Goal: Use online tool/utility: Utilize a website feature to perform a specific function

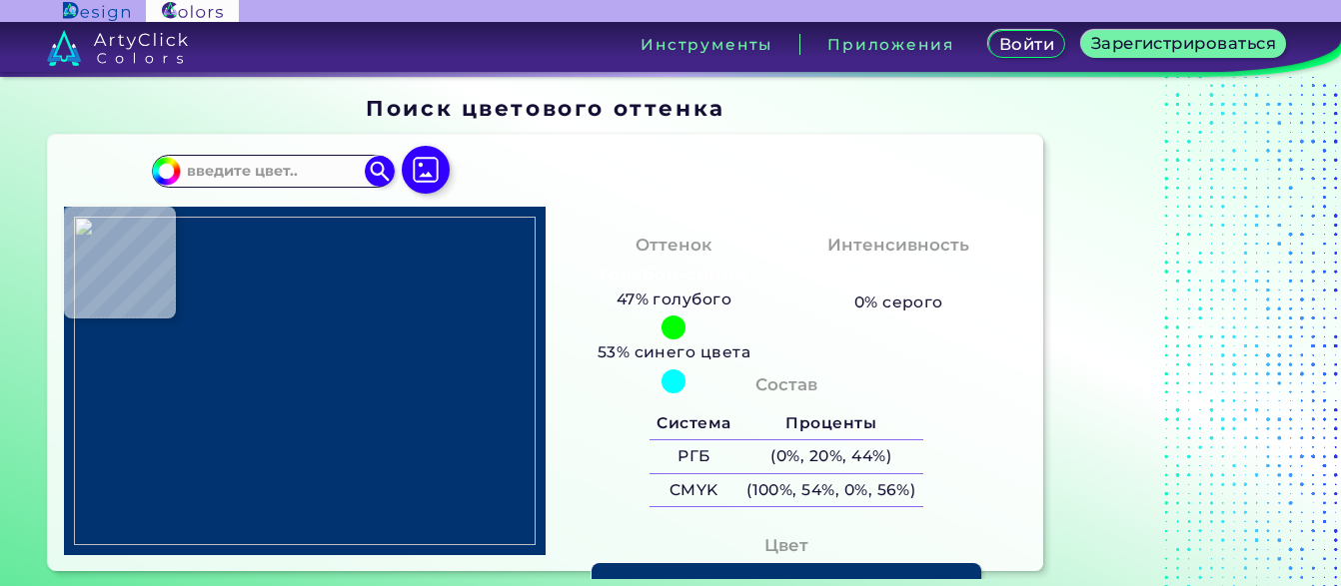
type input "#000000"
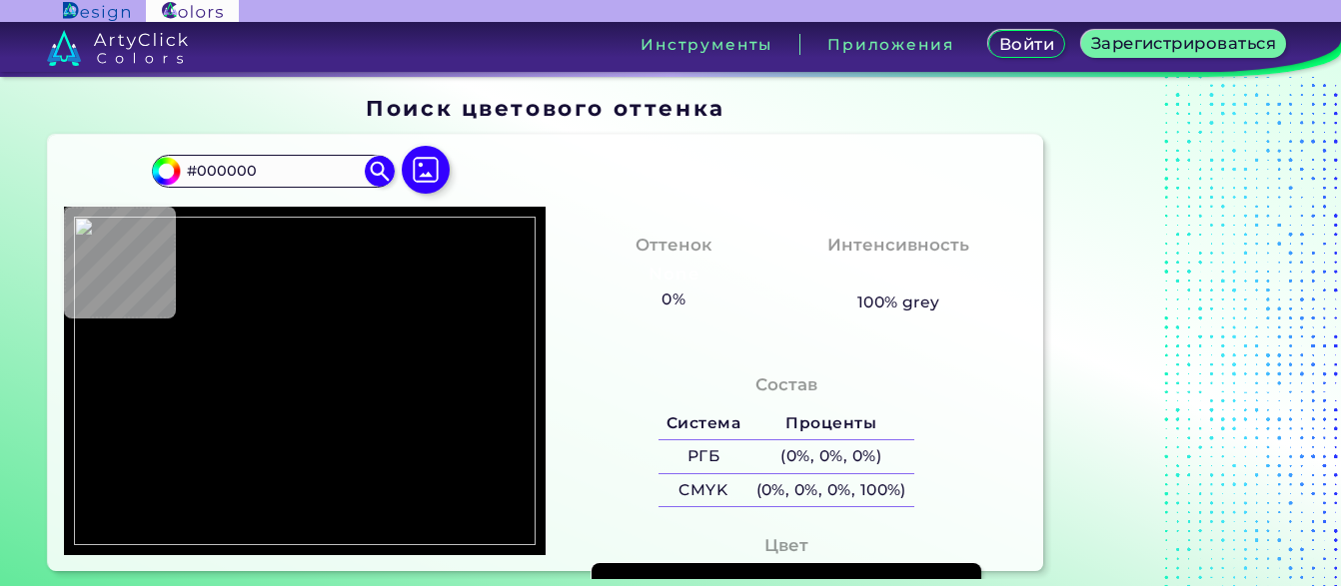
type input "#2845a0"
type input "#2845A0"
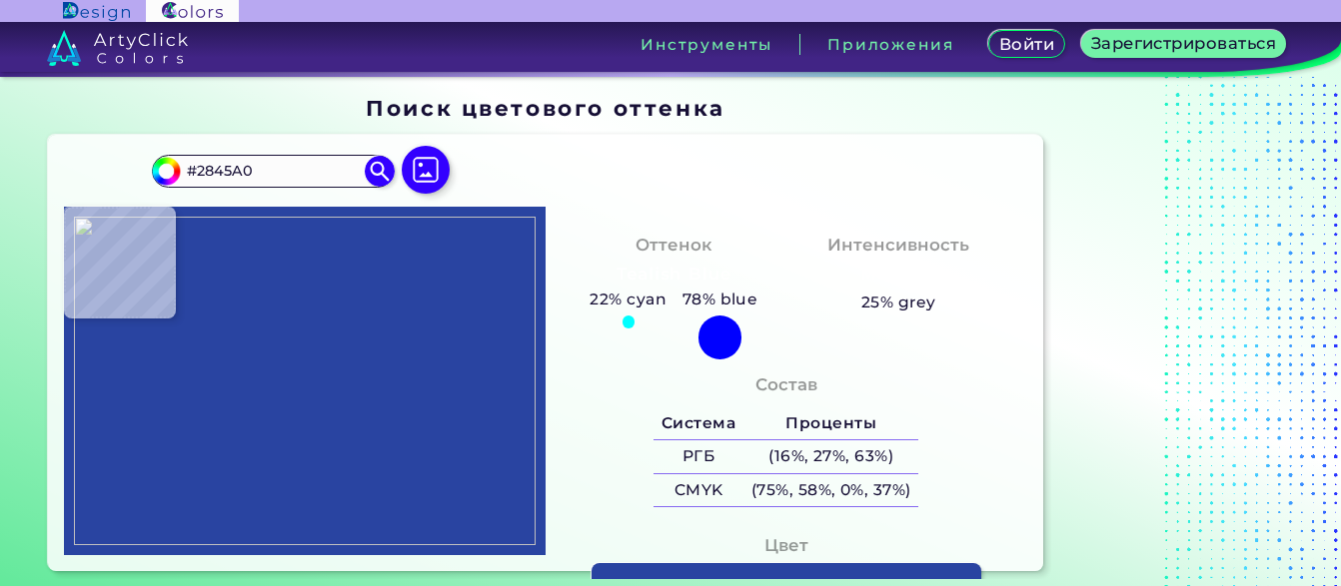
type input "#2944a1"
type input "#2944A1"
type input "#2a44a1"
type input "#2A44A1"
type input "#2a49a1"
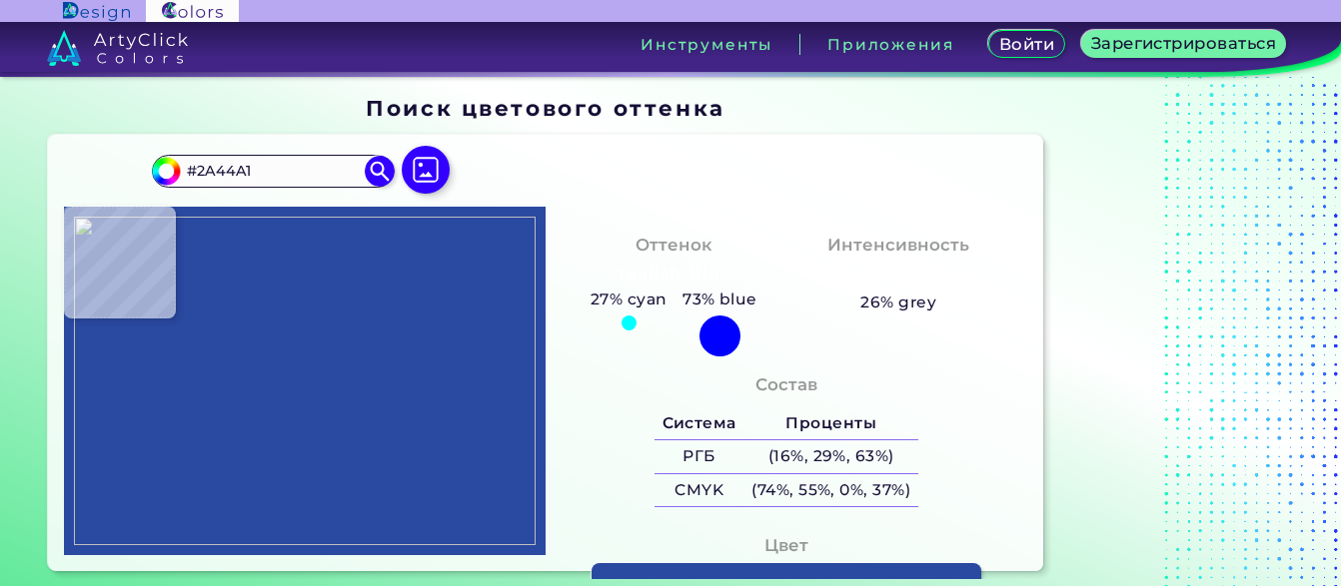
type input "#2A49A1"
type input "#2a4aa1"
type input "#2A4AA1"
type input "#2a4aa1"
type input "#2A4AA1"
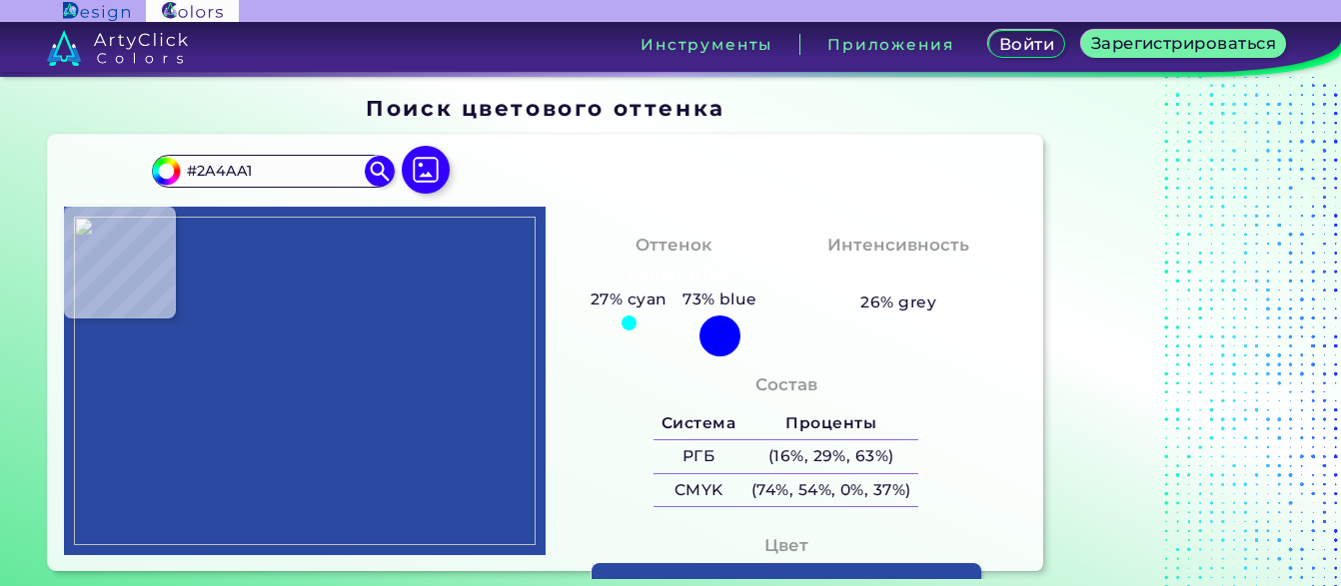
type input "#284ba3"
type input "#284BA3"
type input "#2f49ac"
type input "#2F49AC"
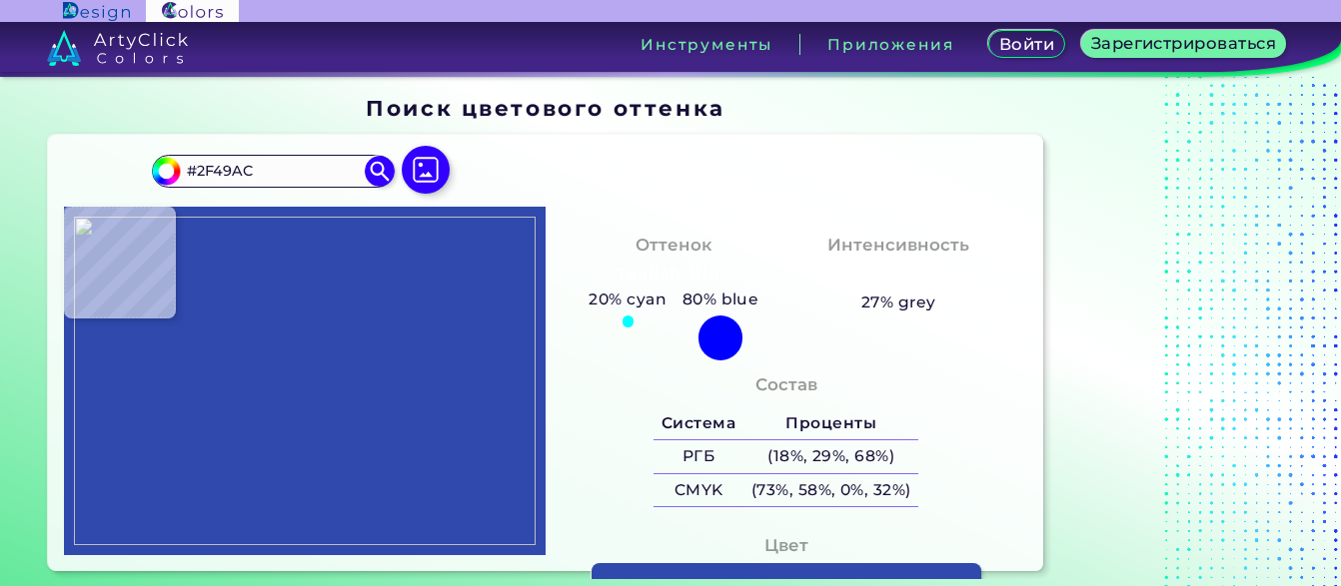
type input "#2f49ad"
type input "#2F49AD"
type input "#3049ac"
type input "#3049AC"
type input "#2f4ba3"
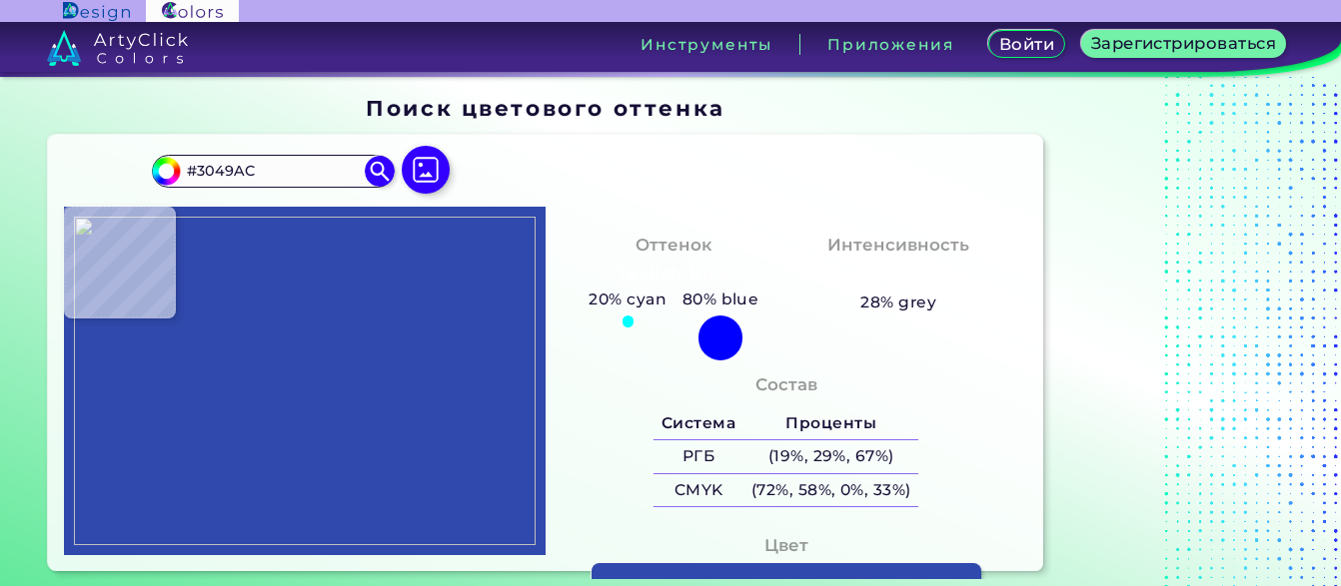
type input "#2F4BA3"
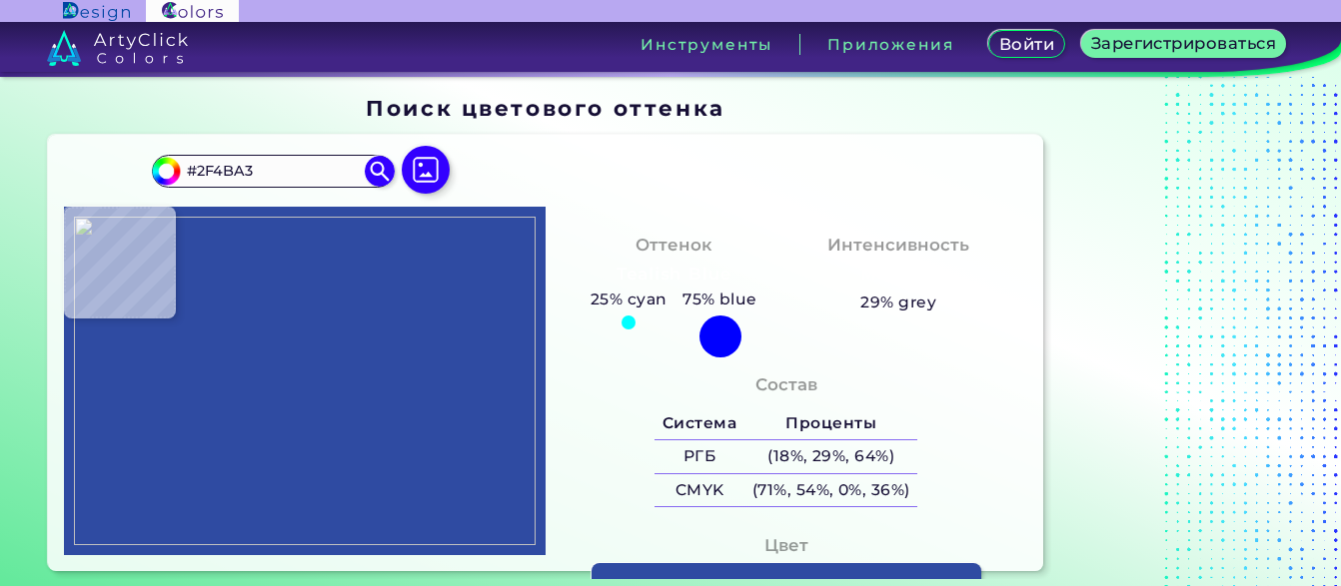
type input "#2f4ba2"
type input "#2F4BA2"
type input "#284fab"
type input "#284FAB"
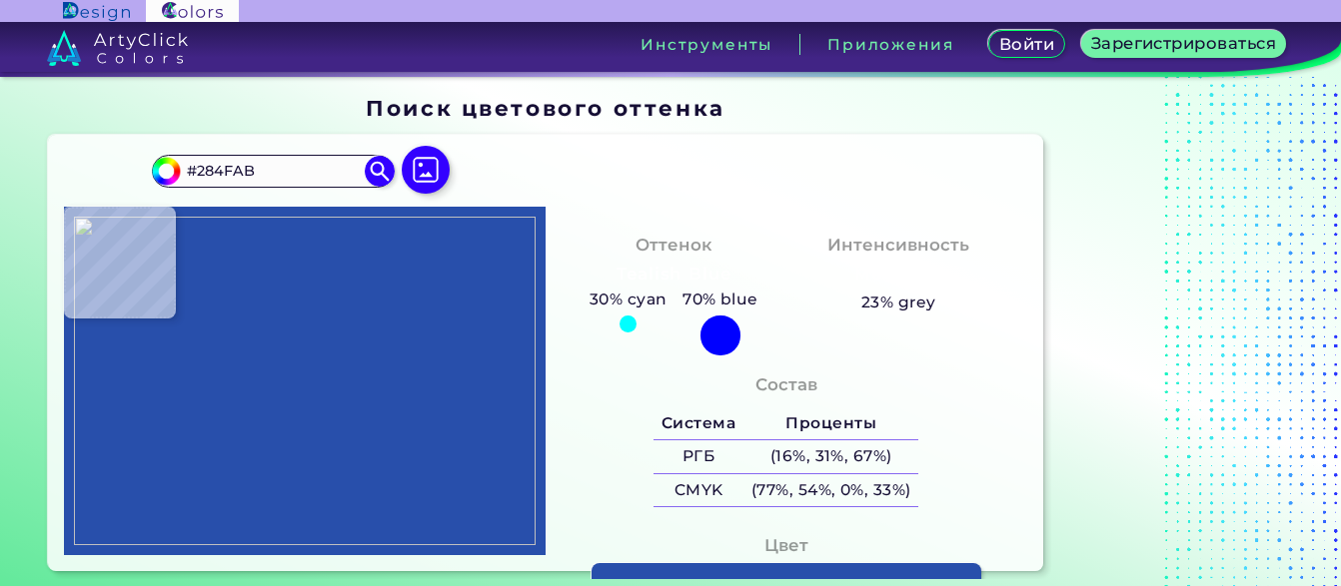
scroll to position [200, 0]
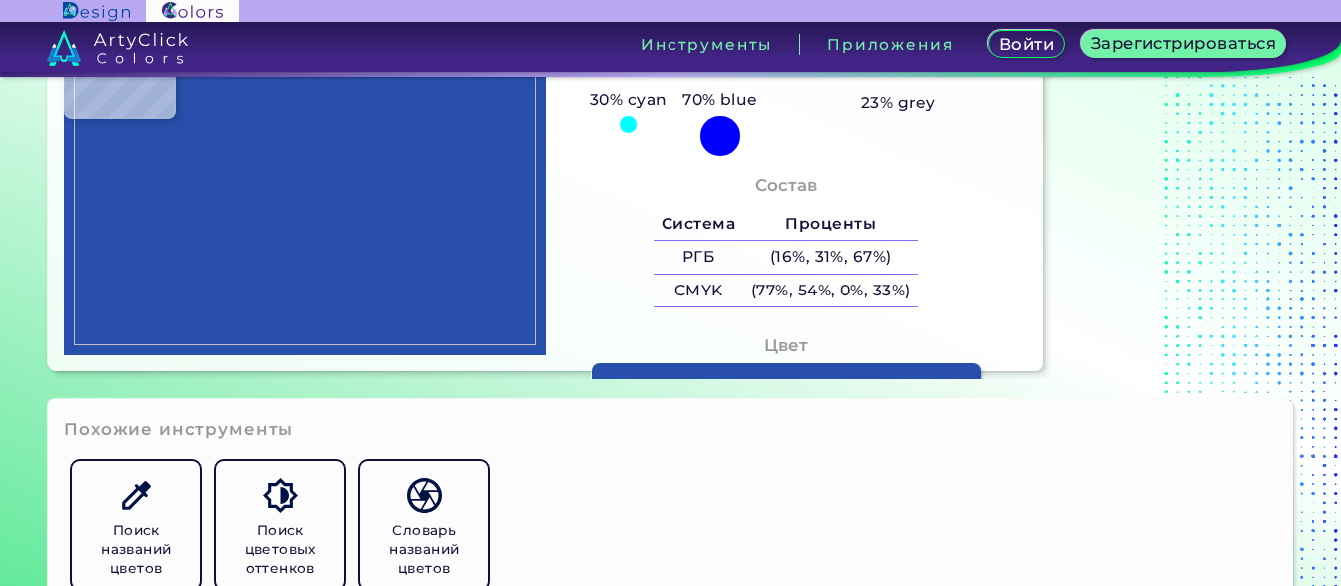
type input "#223c90"
type input "#223C90"
type input "#223c92"
type input "#223C92"
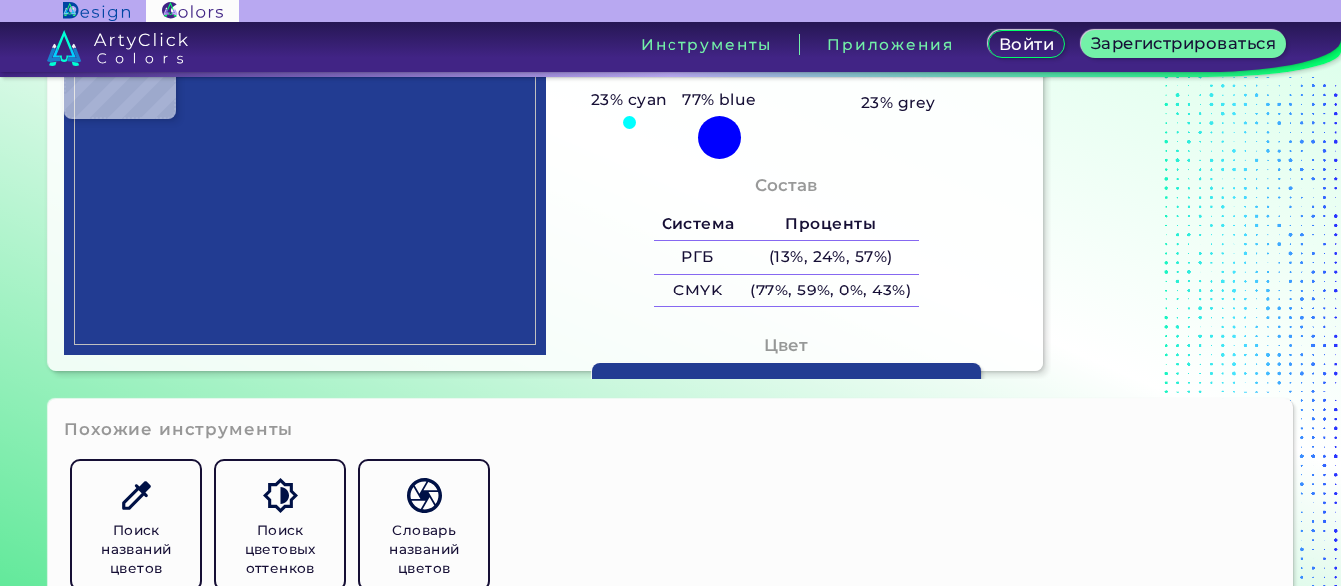
type input "#000000"
type input "#233d8a"
type input "#233D8A"
type input "#223b8a"
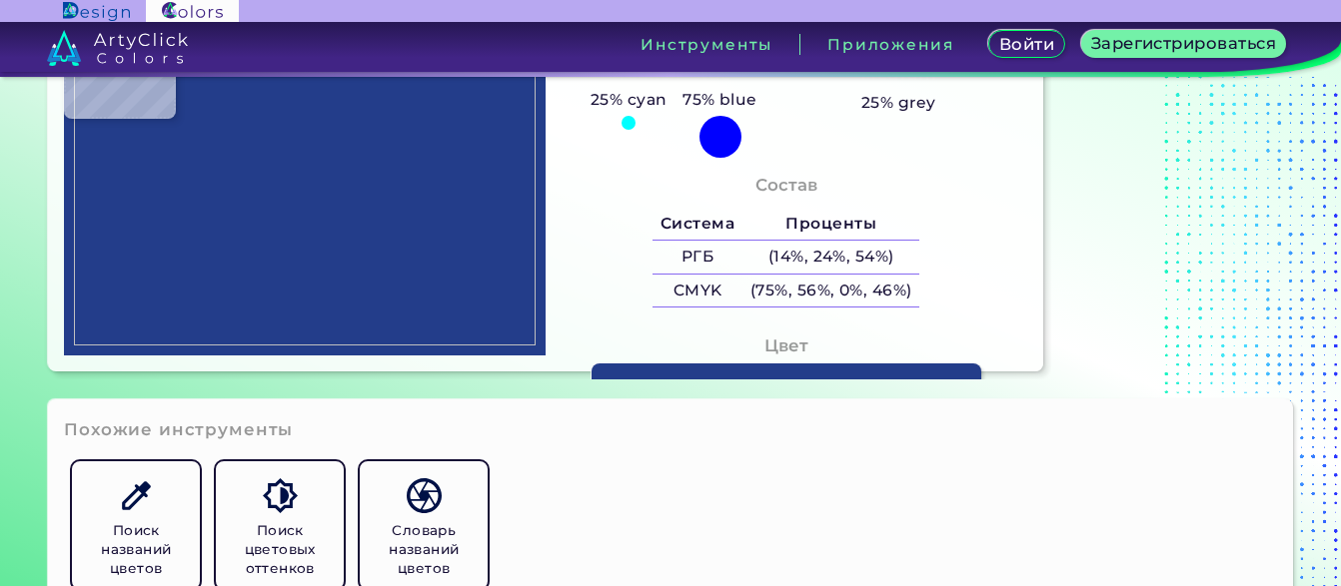
type input "#223B8A"
type input "#223c89"
type input "#223C89"
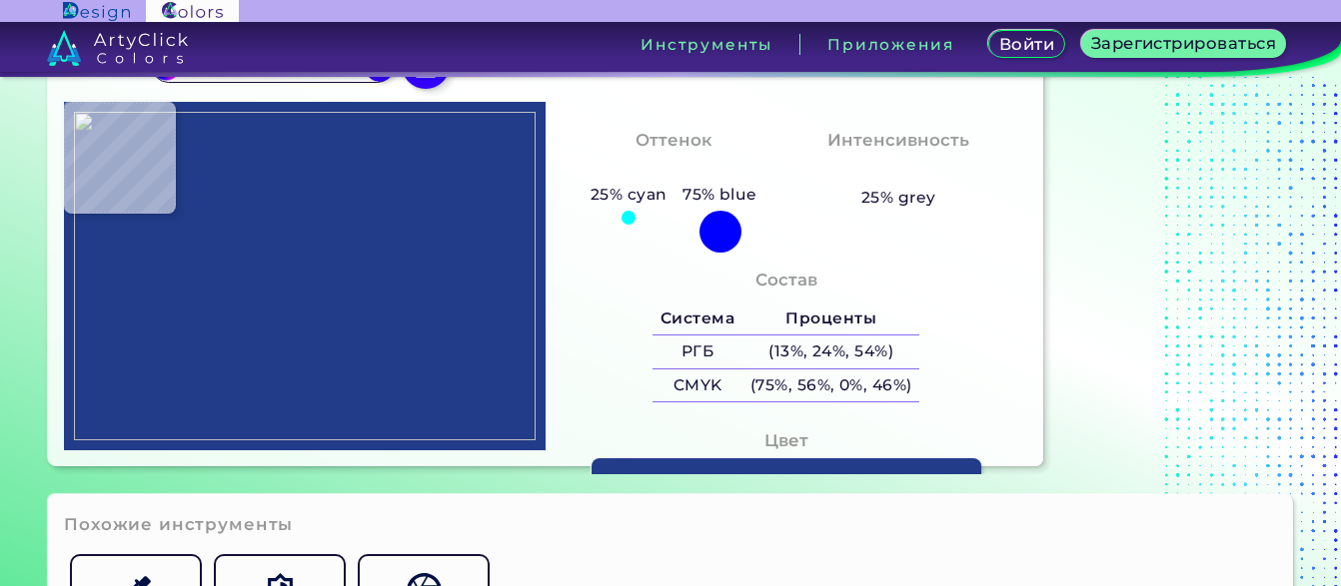
scroll to position [0, 0]
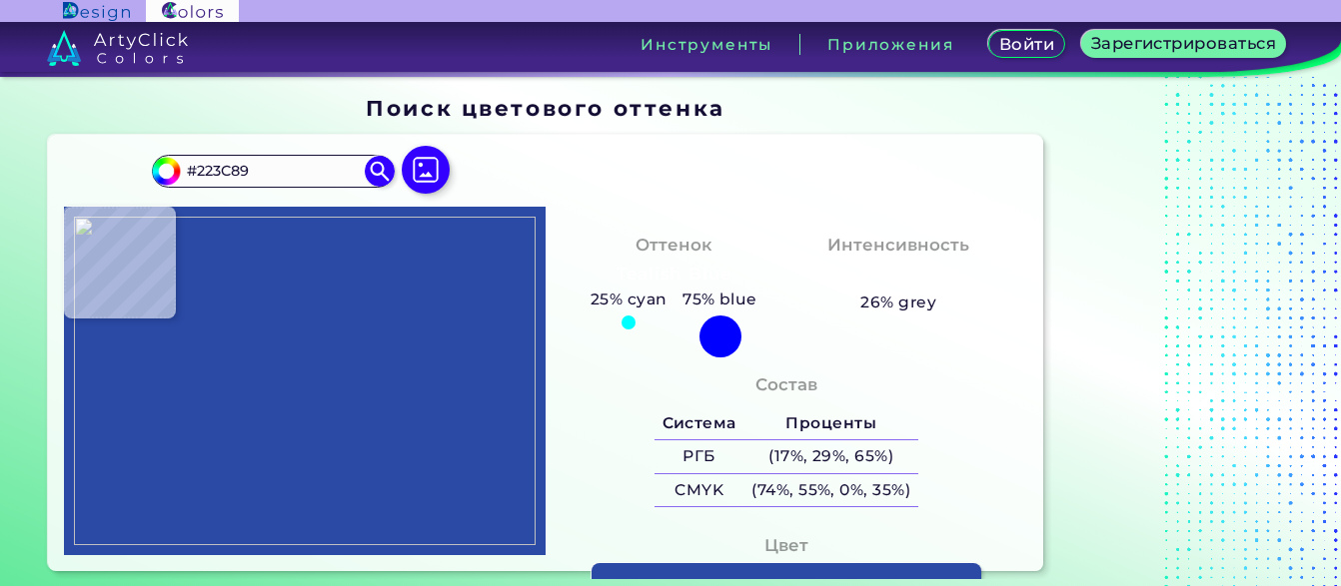
type input "#2b4aa6"
type input "#2B4AA6"
type input "#2b45a3"
type input "#2B45A3"
type input "#28439e"
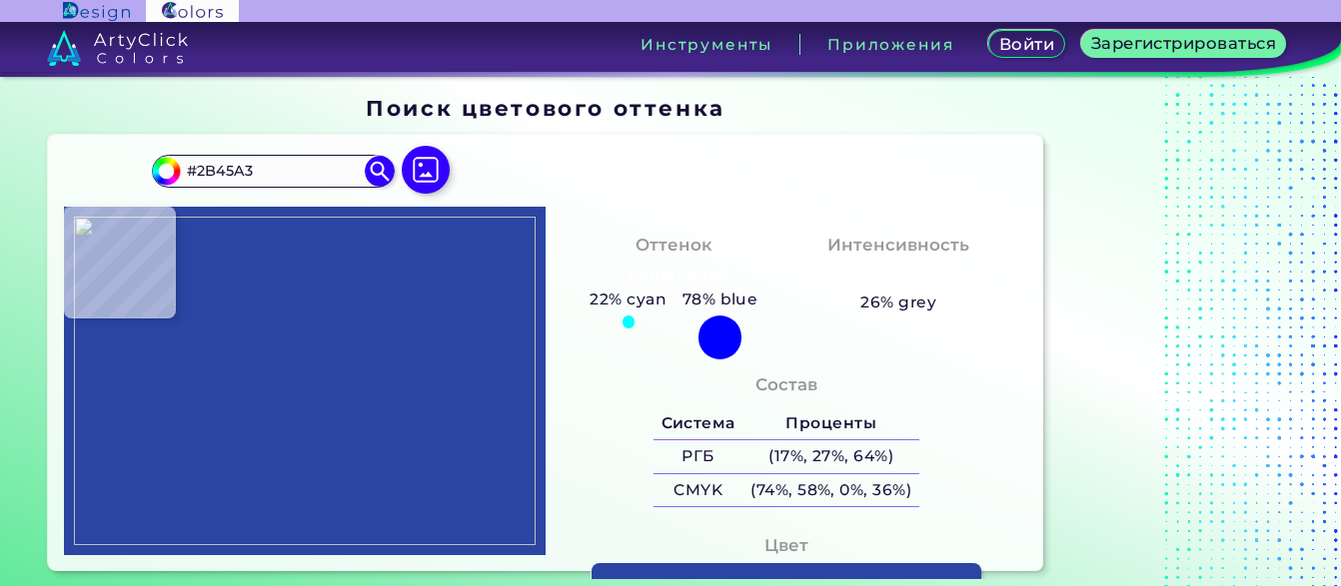
type input "#28439E"
type input "#25429b"
type input "#25429B"
type input "#25419a"
type input "#25419A"
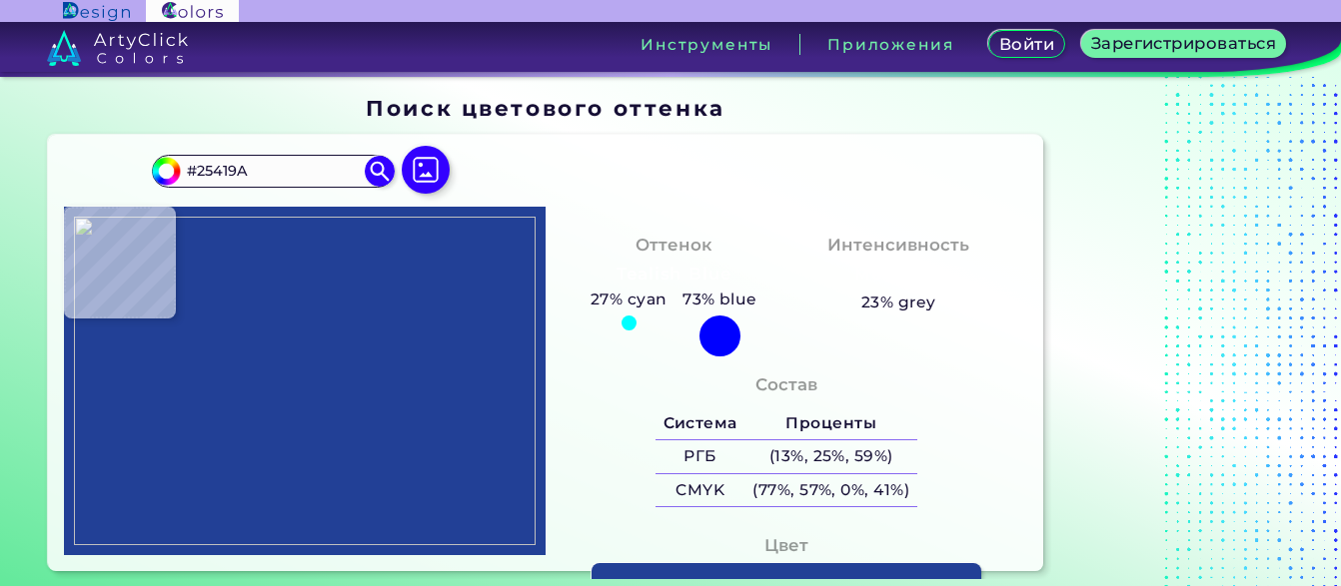
type input "#224096"
type input "#213f96"
type input "#213F96"
type input "#213f95"
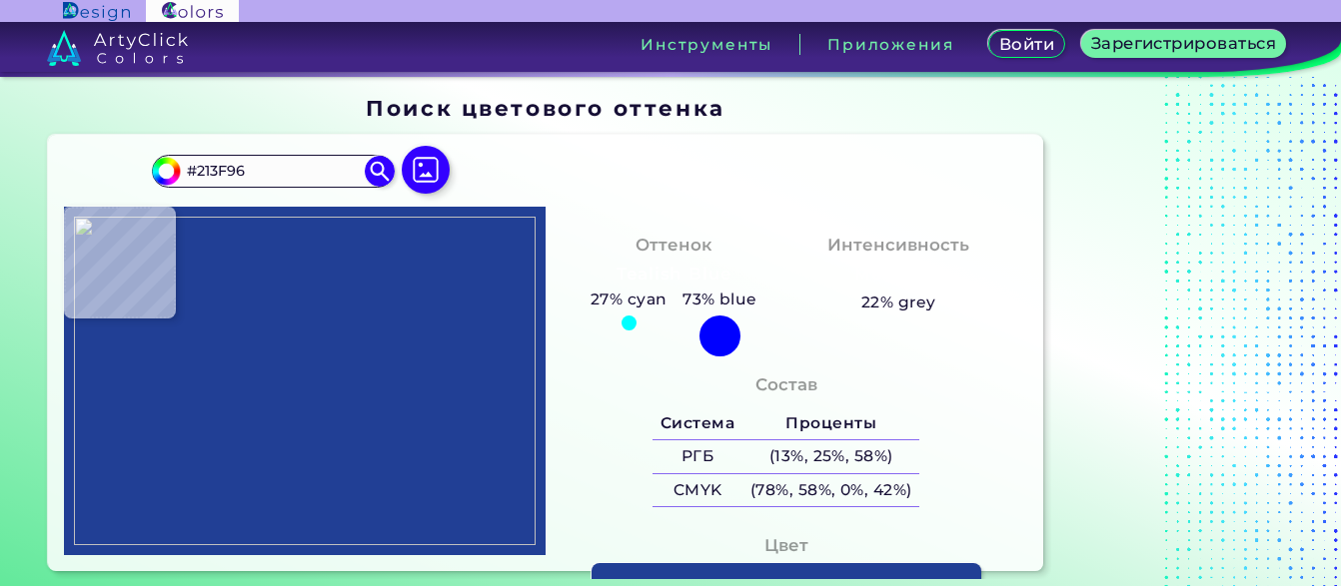
type input "#213F95"
type input "#213e95"
type input "#213E95"
type input "#223e98"
type input "#223E98"
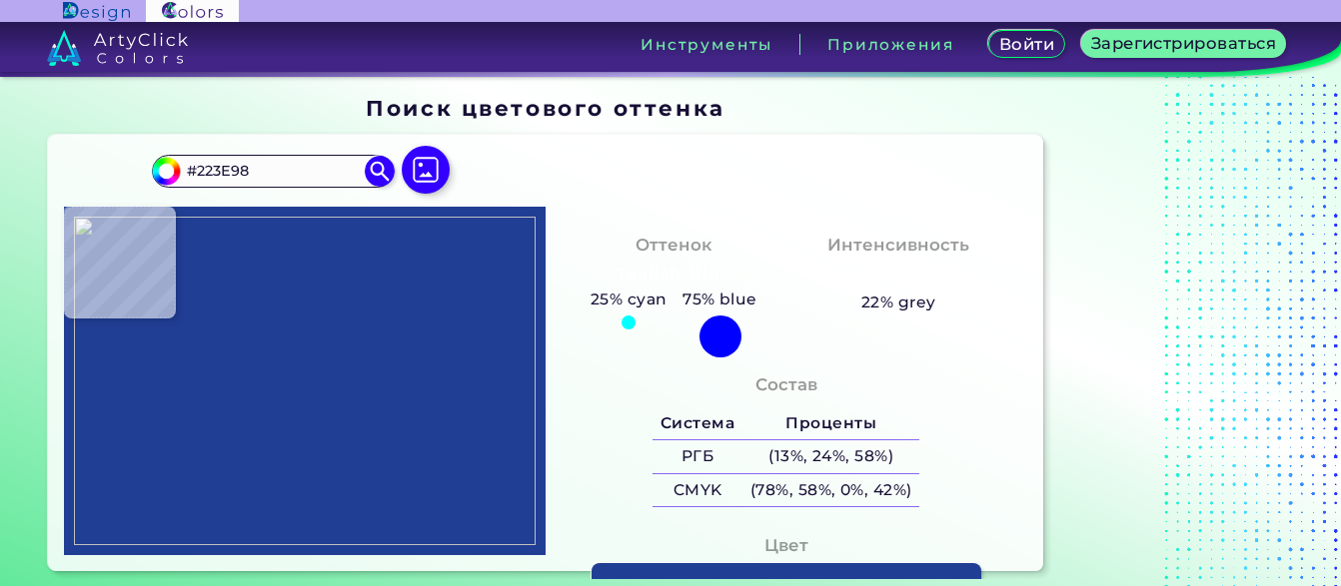
type input "#23409b"
type input "#23409B"
type input "#24429c"
type input "#24429C"
type input "#27459f"
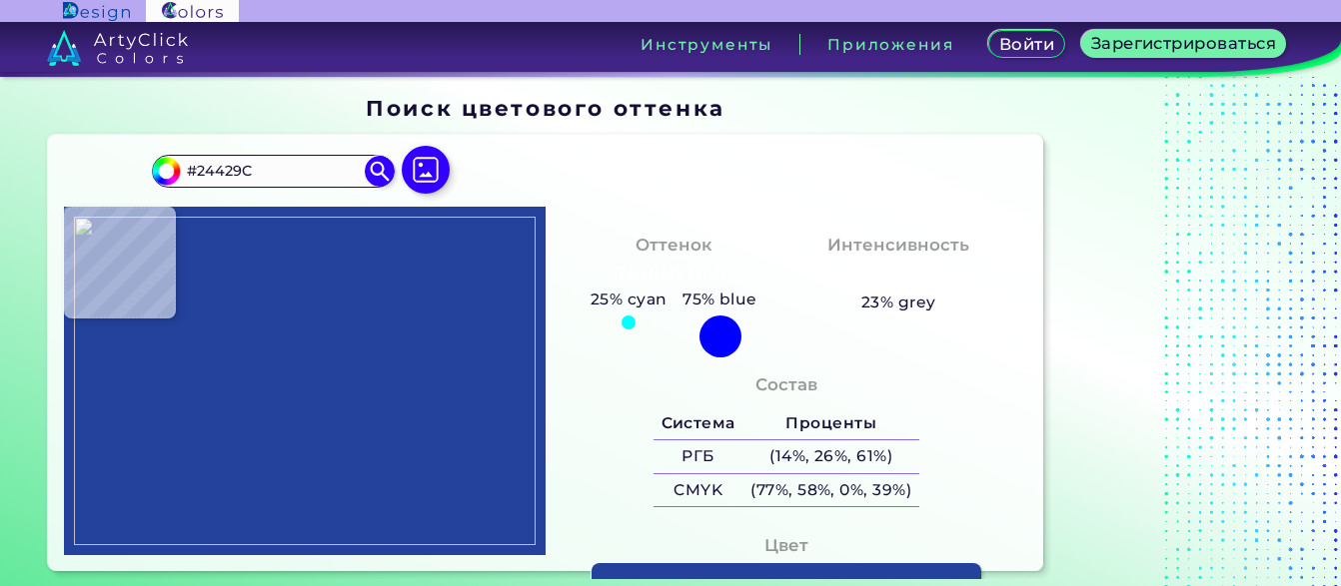
type input "#27459F"
type input "#2a48a2"
type input "#2A48A2"
type input "#2a4ba5"
type input "#2A4BA5"
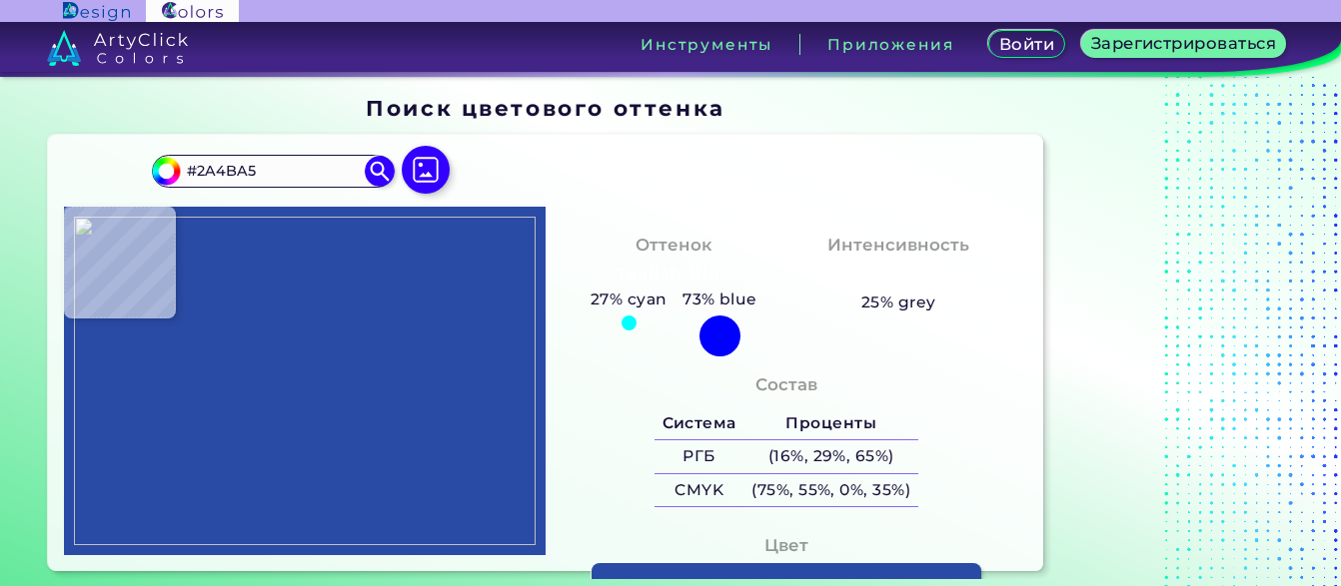
type input "#2a4ca7"
type input "#2A4CA7"
type input "#2e4186"
type input "#2E4186"
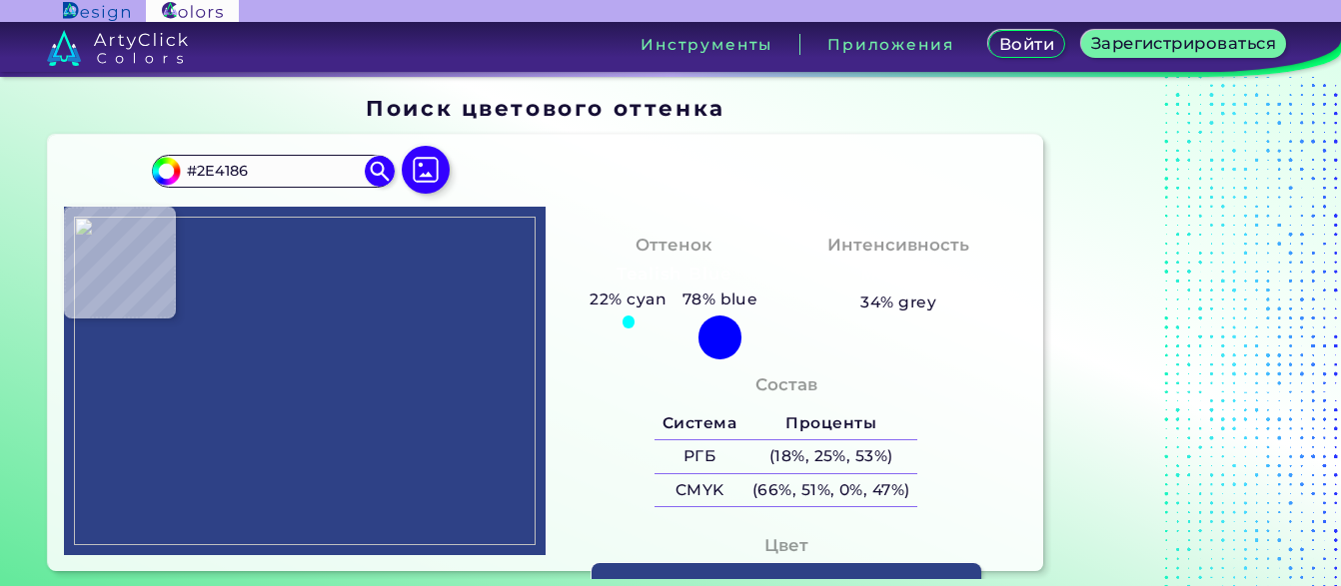
type input "#304083"
type input "#324288"
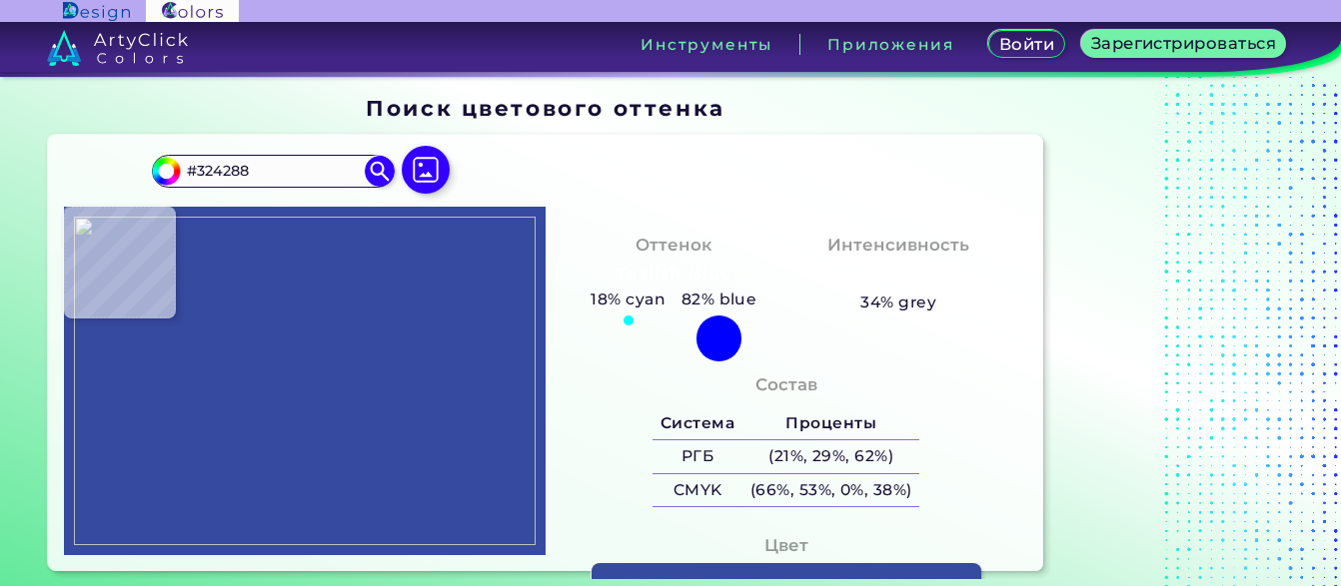
type input "#364a9f"
type input "#364A9F"
type input "#3049a9"
type input "#3049A9"
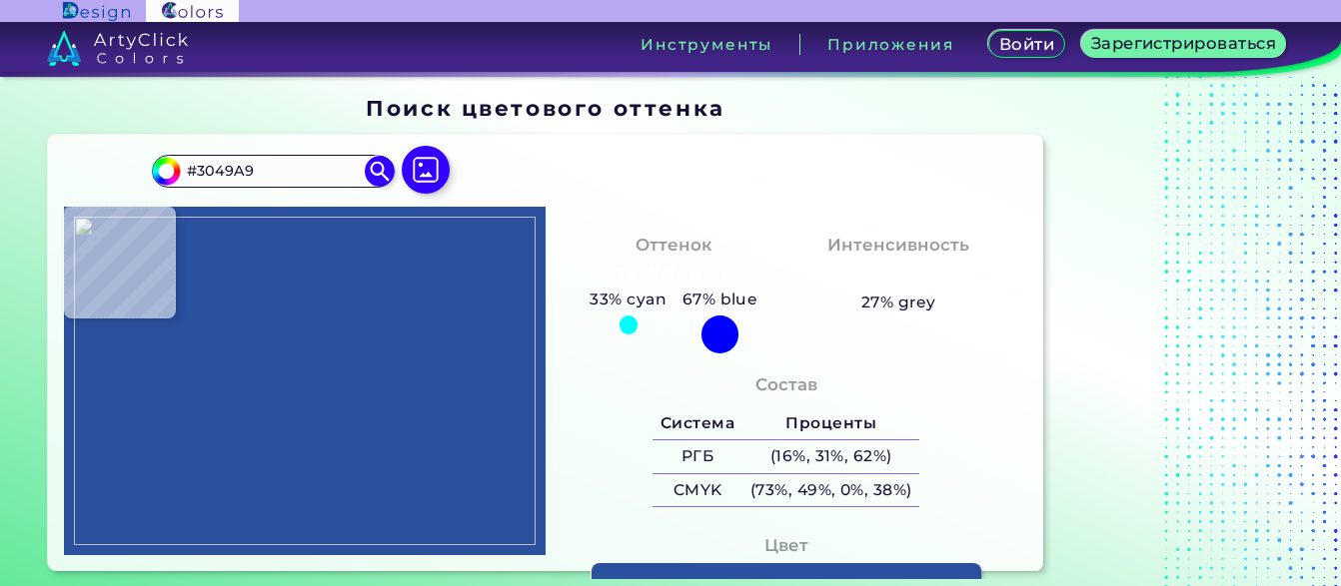
type input "#2a509e"
type input "#2A509E"
type input "#304fab"
type input "#304FAB"
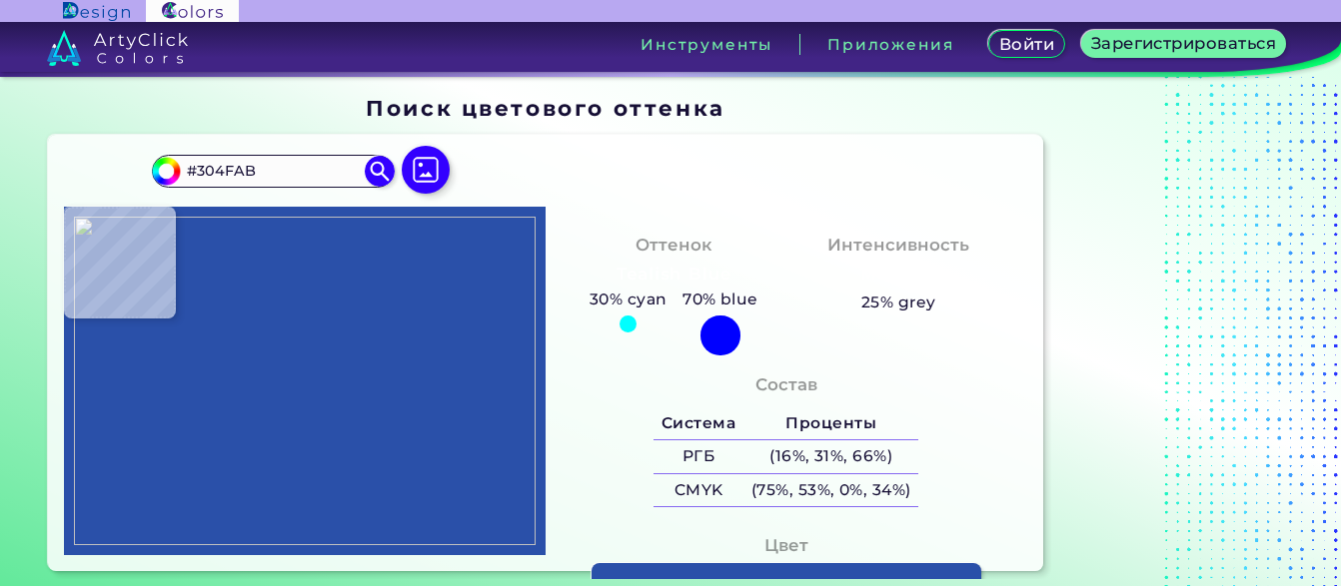
type input "#2a50a9"
type input "#2A50A9"
type input "#2c50a8"
type input "#2C50A8"
type input "#2d51a4"
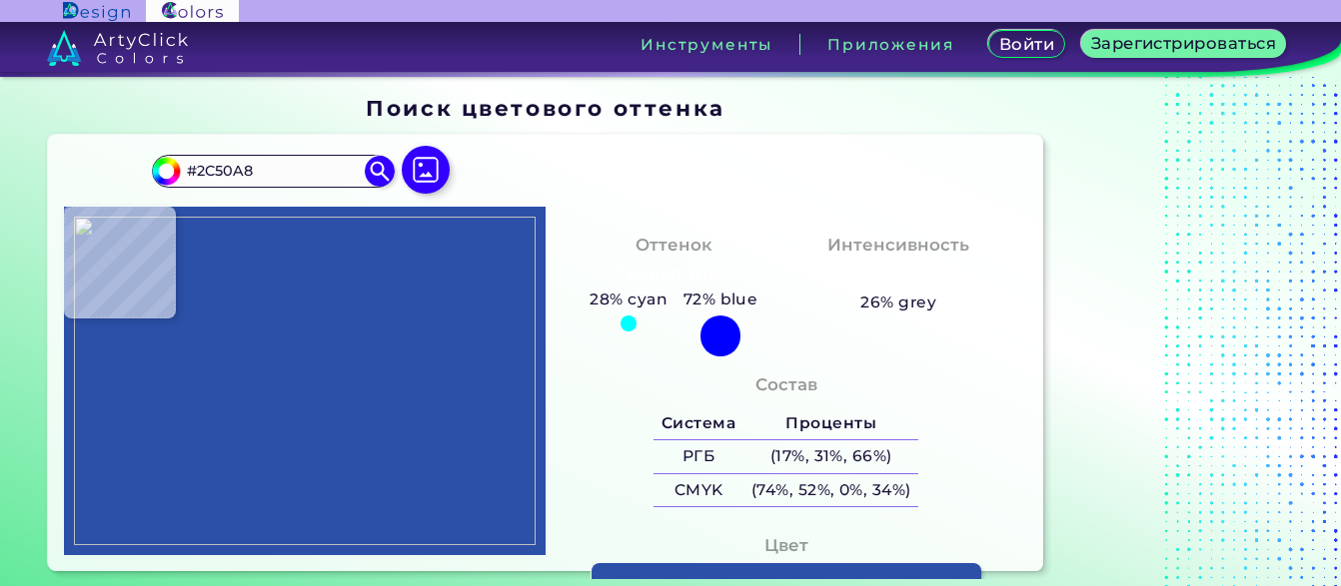
type input "#2D51A4"
type input "#2c4f9f"
type input "#2C4F9F"
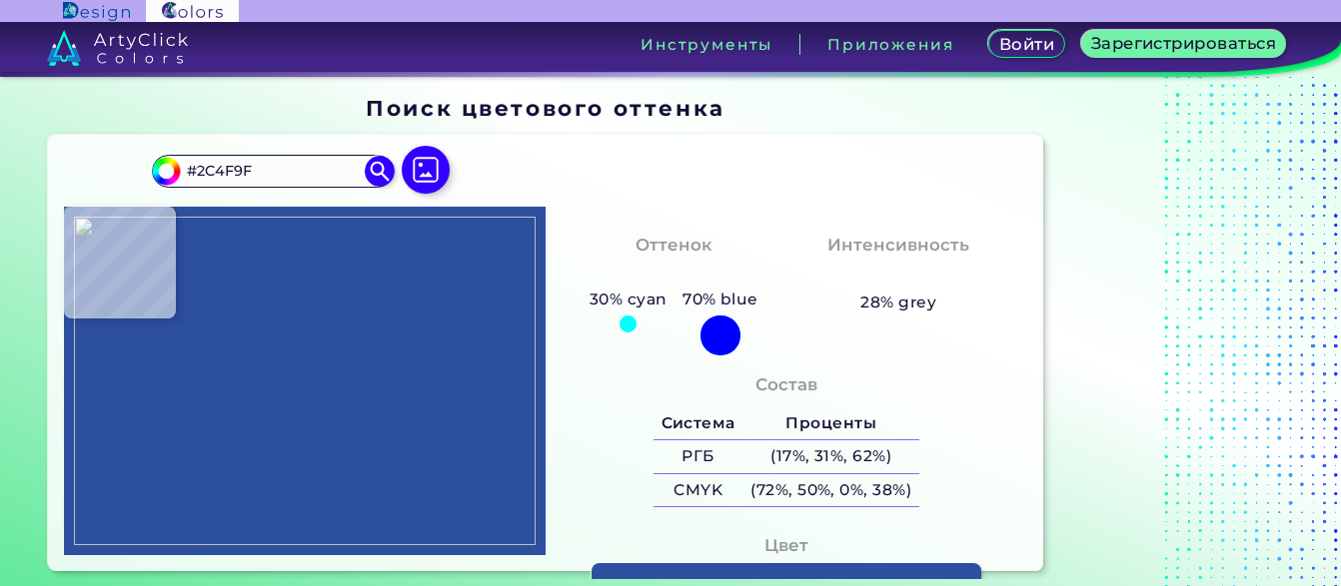
type input "#3049ab"
type input "#3049AB"
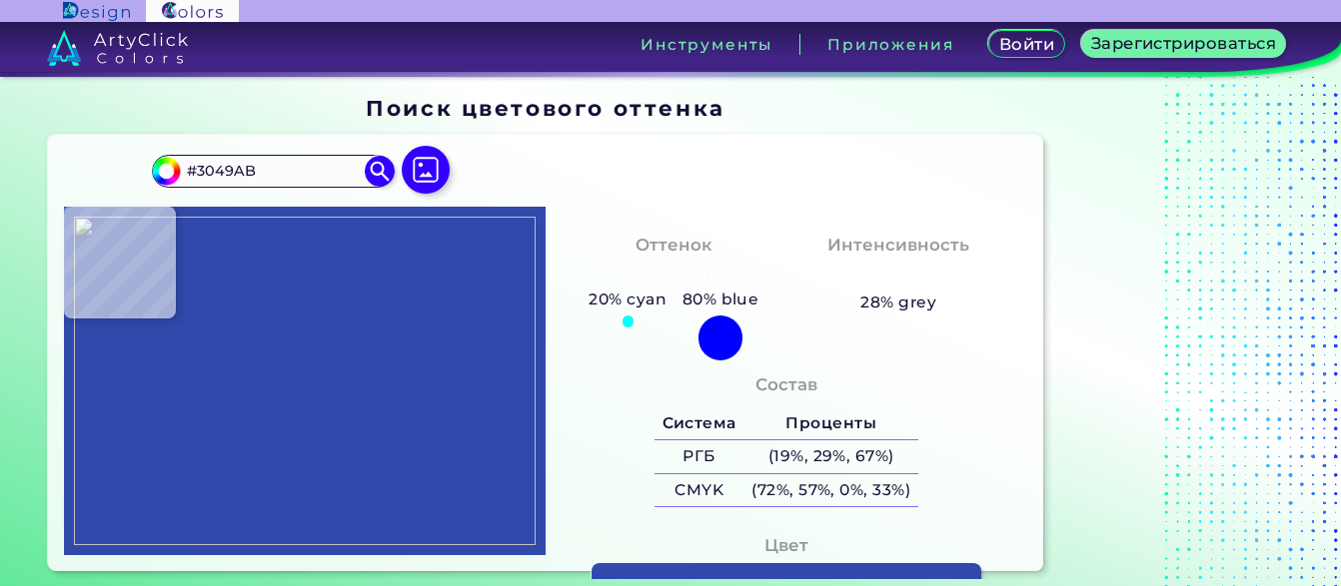
type input "#294c9f"
type input "#294C9F"
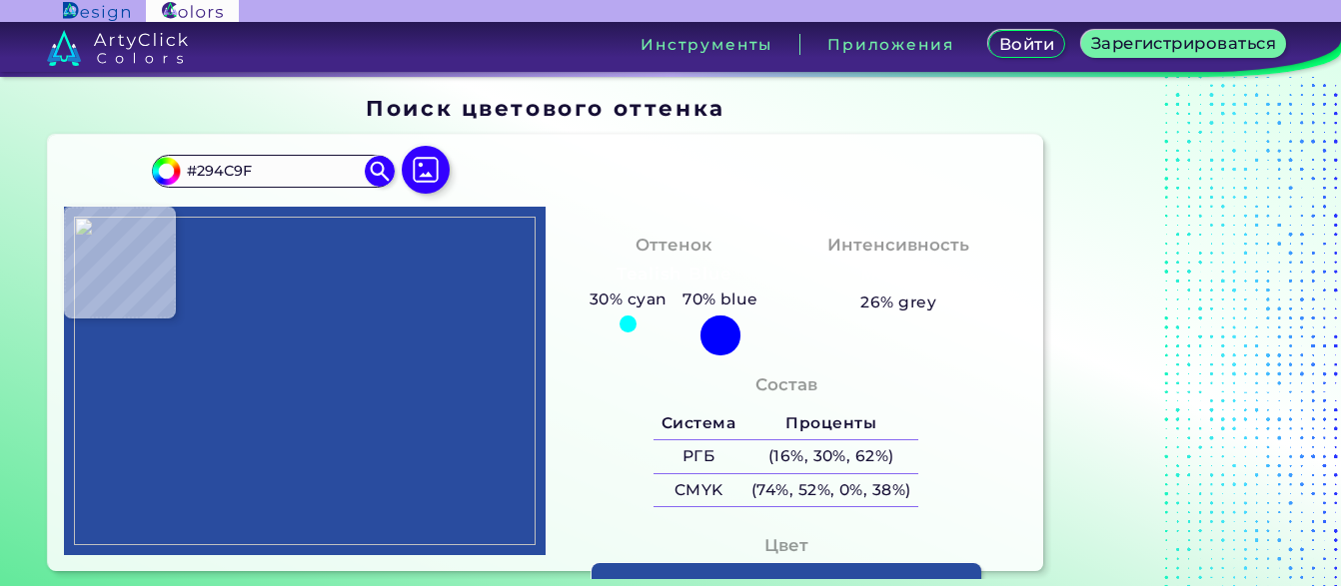
type input "#2c47a2"
type input "#2C47A2"
type input "#234199"
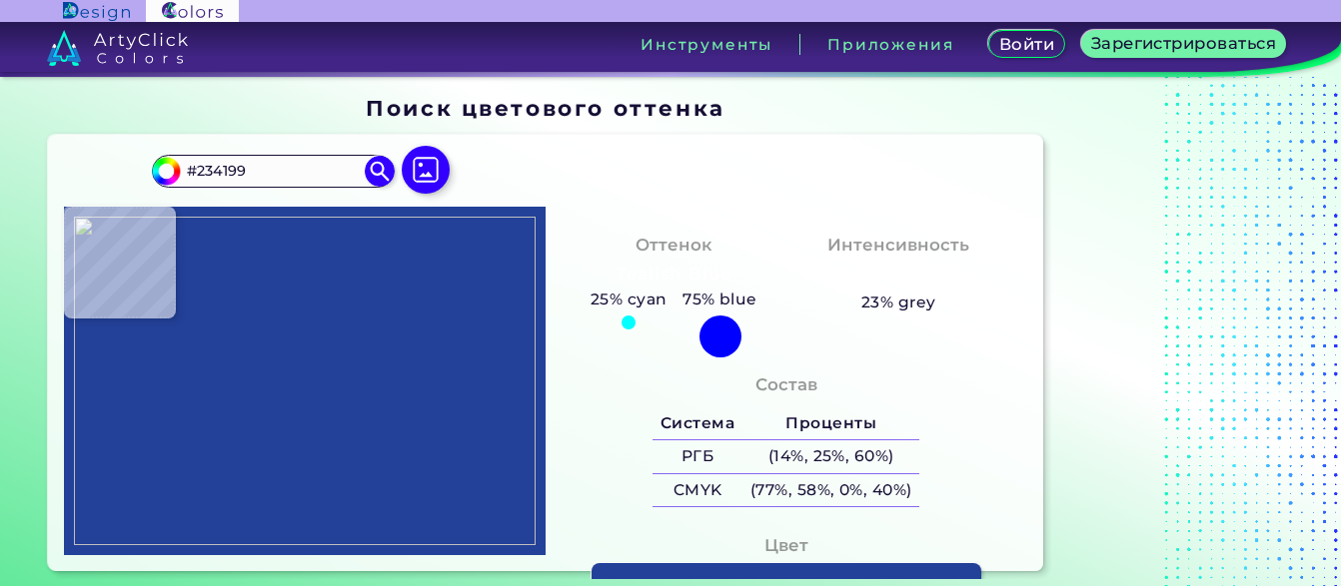
type input "#233d9b"
type input "#233D9B"
type input "#213d9d"
type input "#213D9D"
type input "#203e9d"
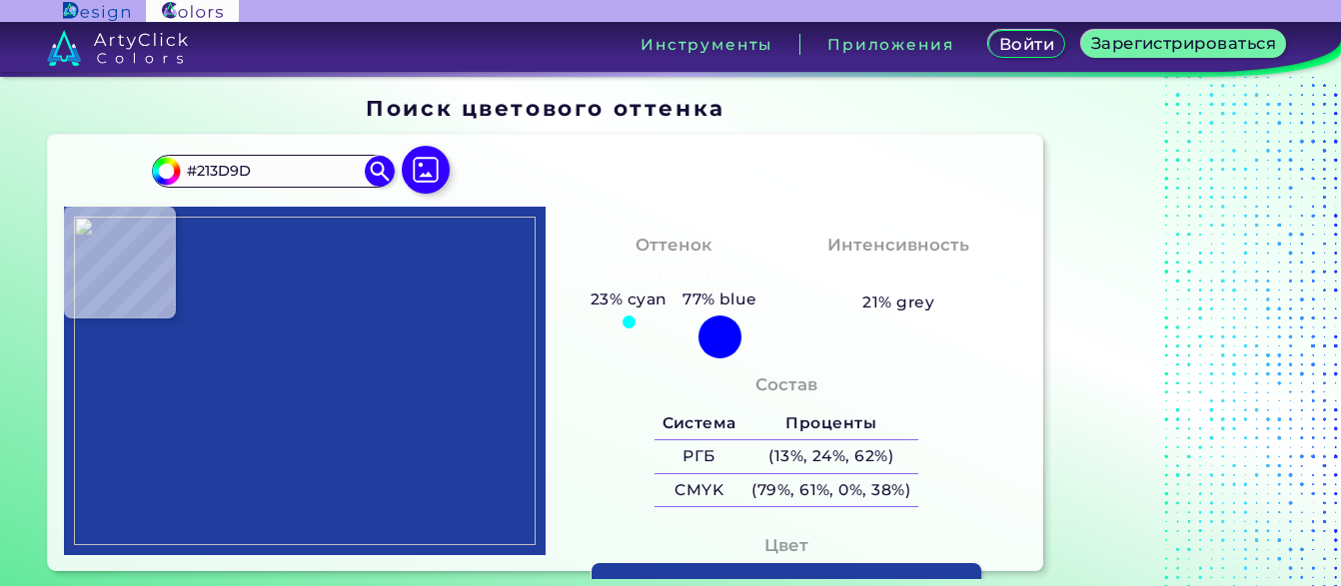
type input "#203E9D"
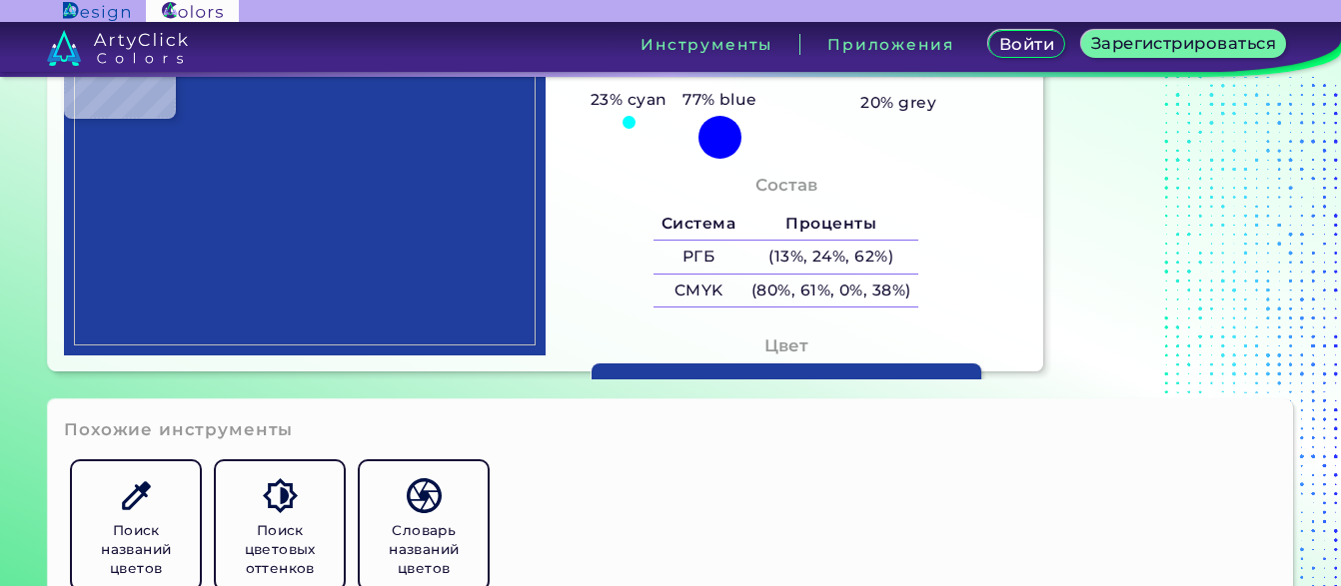
type input "#223c87"
type input "#223C87"
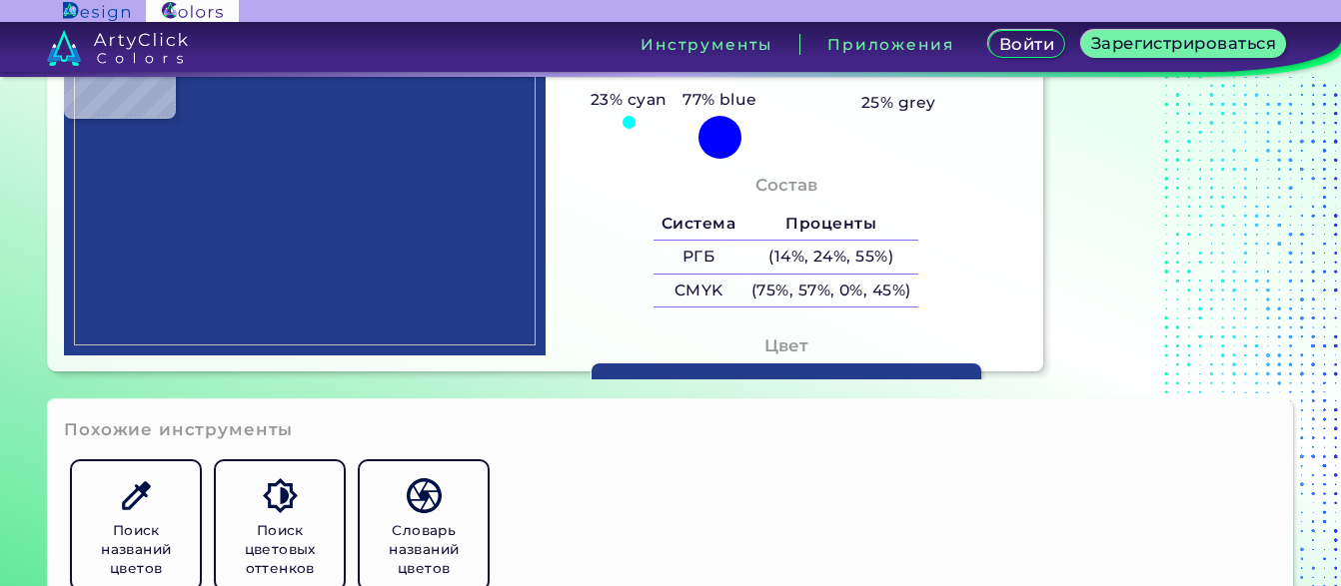
type input "#233c8b"
type input "#233C8B"
click at [781, 373] on link at bounding box center [786, 379] width 394 height 30
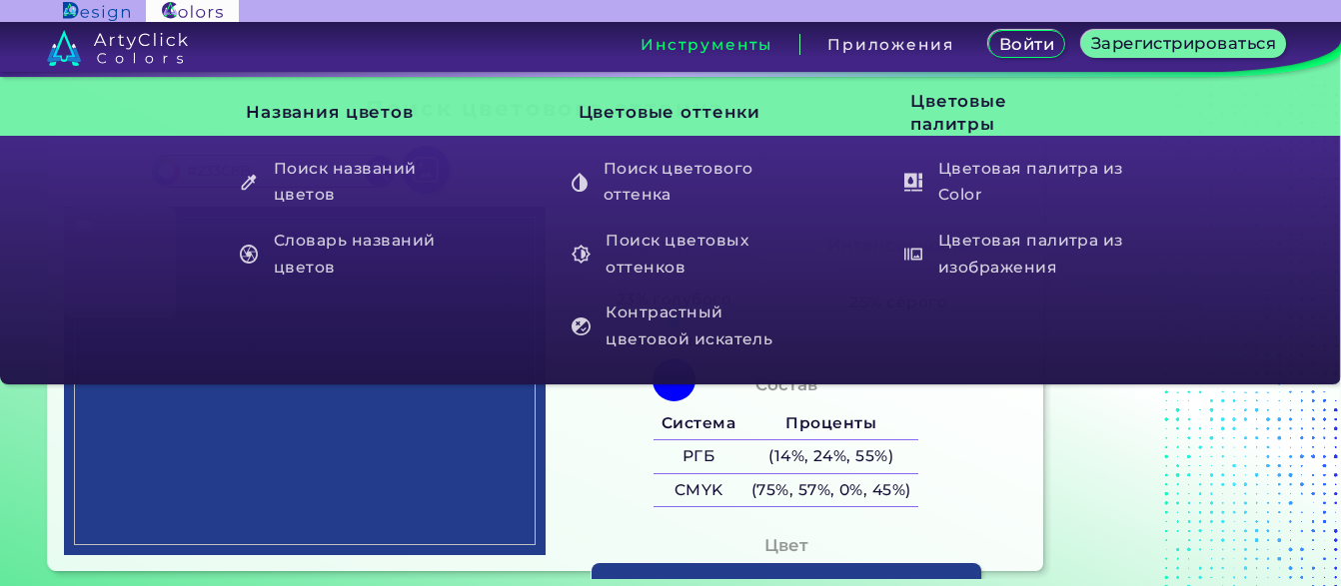
click at [728, 55] on div "Инструменты" at bounding box center [706, 44] width 187 height 21
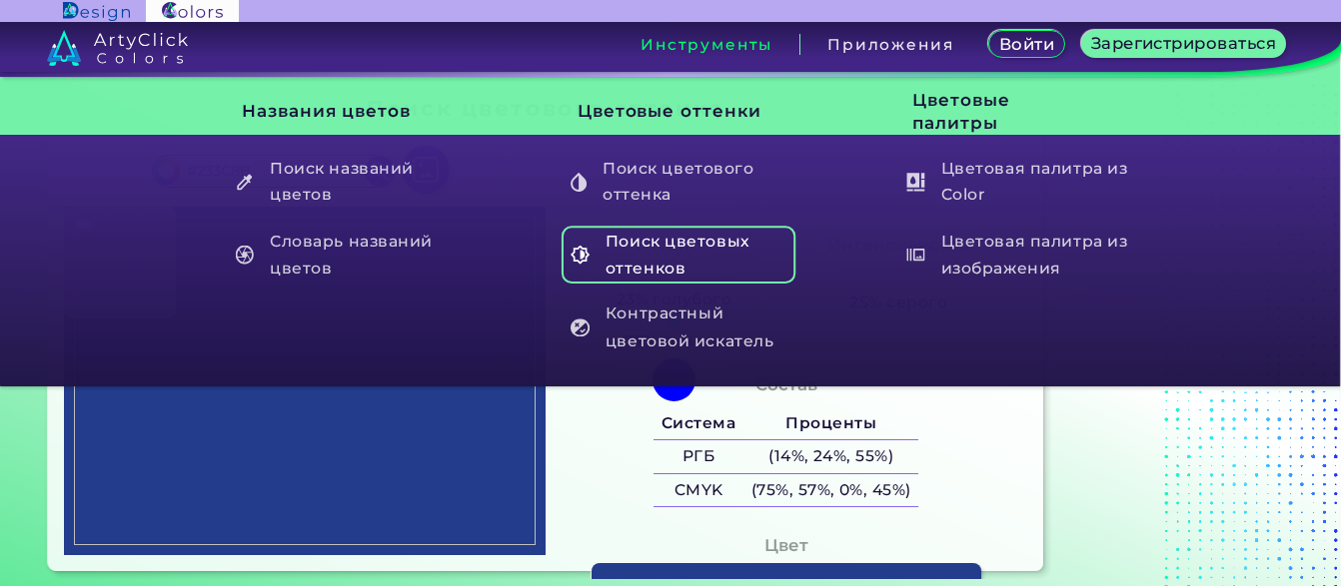
click at [689, 237] on font "Поиск цветовых оттенков" at bounding box center [677, 255] width 144 height 46
